Goal: Information Seeking & Learning: Learn about a topic

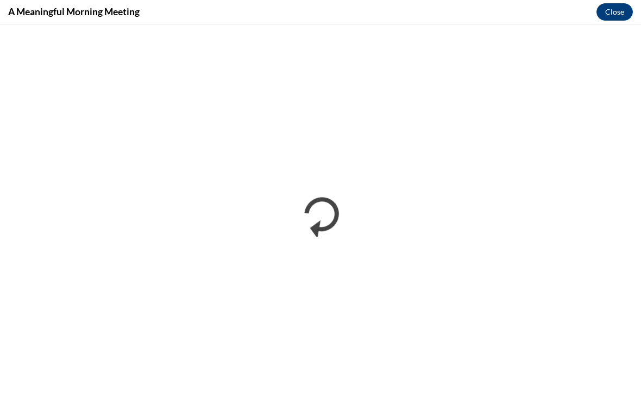
scroll to position [300, 0]
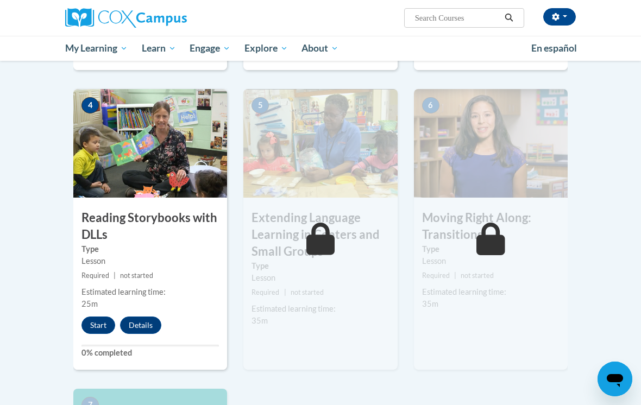
scroll to position [551, 0]
click at [94, 333] on button "Start" at bounding box center [98, 324] width 34 height 17
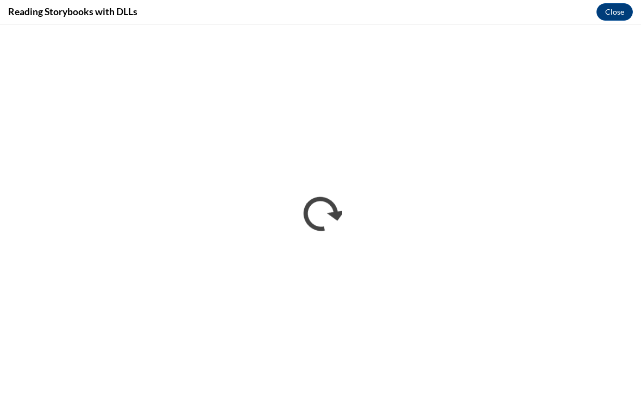
scroll to position [551, 0]
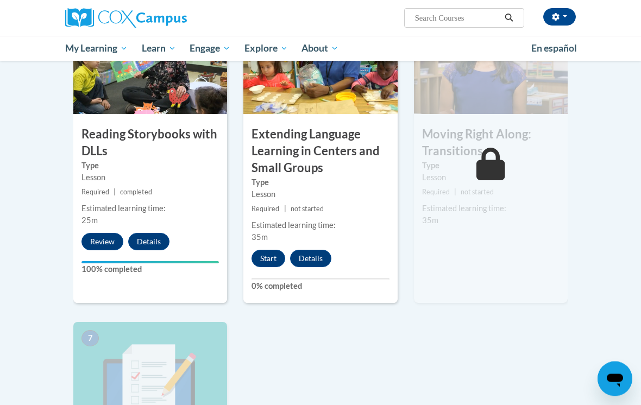
scroll to position [635, 0]
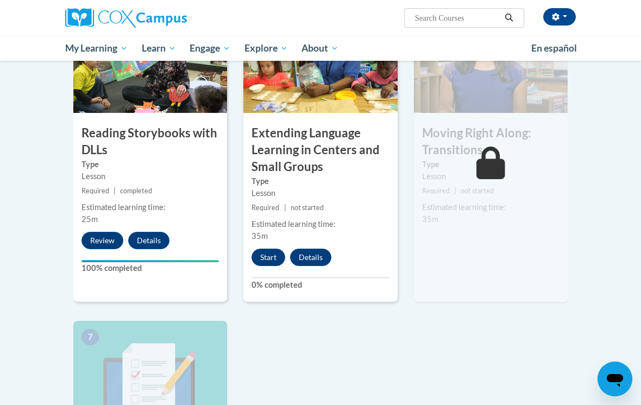
click at [268, 263] on button "Start" at bounding box center [268, 257] width 34 height 17
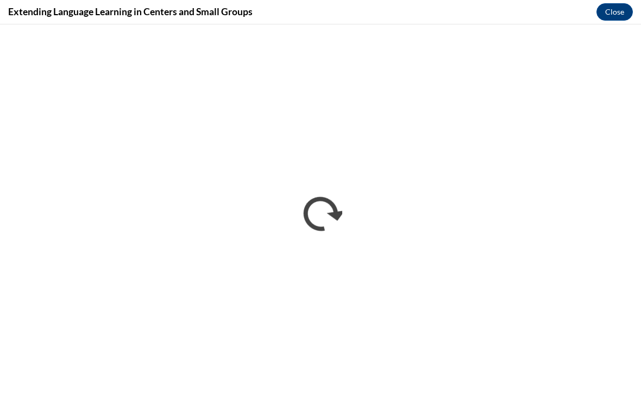
scroll to position [0, 0]
